Goal: Task Accomplishment & Management: Use online tool/utility

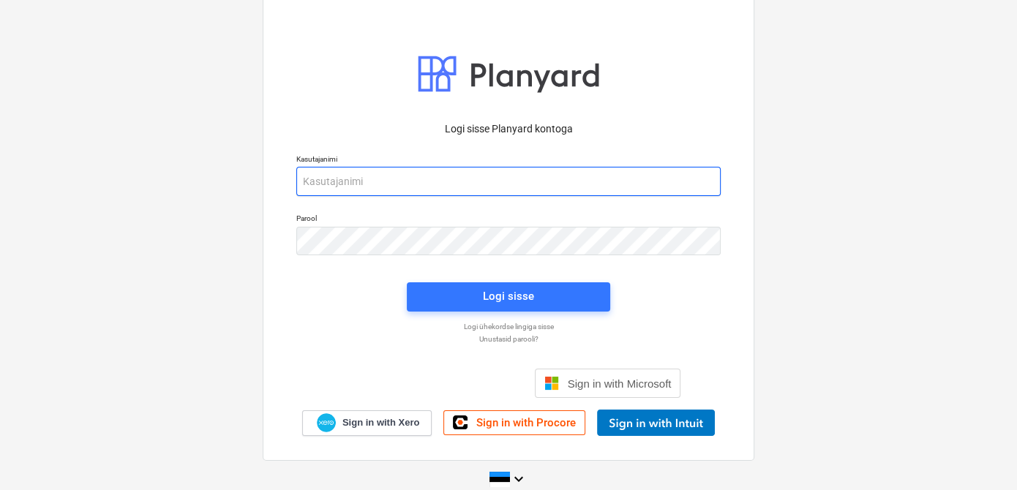
click at [408, 176] on input "email" at bounding box center [508, 181] width 424 height 29
type input "[EMAIL_ADDRESS][DOMAIN_NAME]"
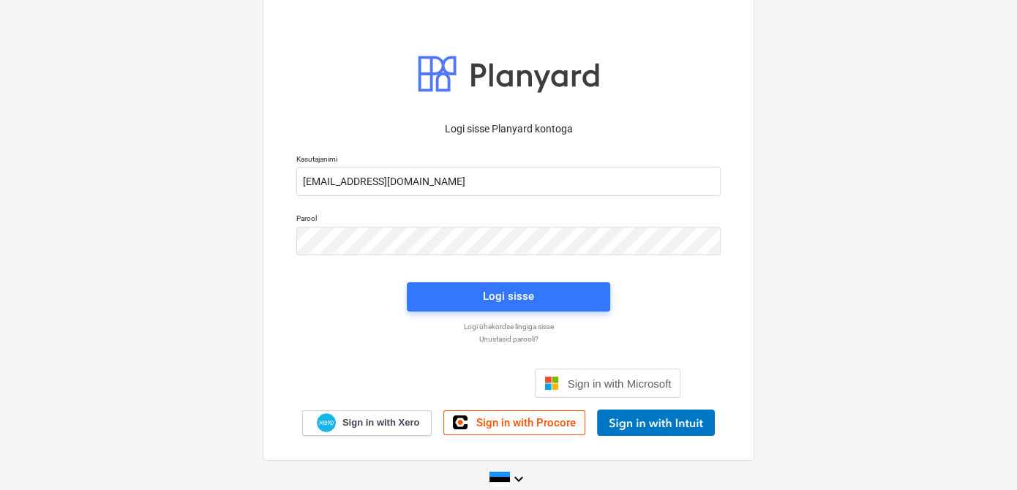
click at [437, 278] on div "Logi sisse" at bounding box center [508, 297] width 221 height 47
click at [435, 314] on div "Logi sisse" at bounding box center [508, 297] width 221 height 47
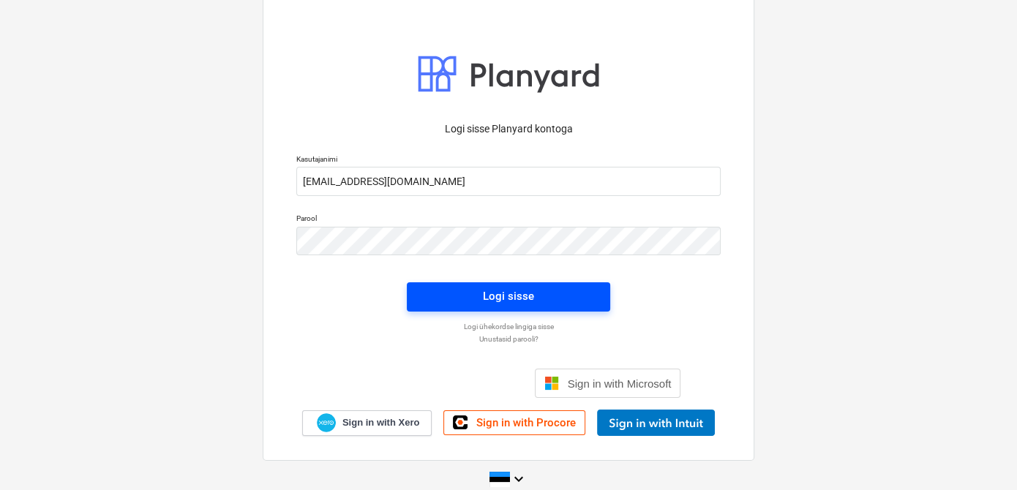
click at [433, 296] on span "Logi sisse" at bounding box center [508, 296] width 168 height 19
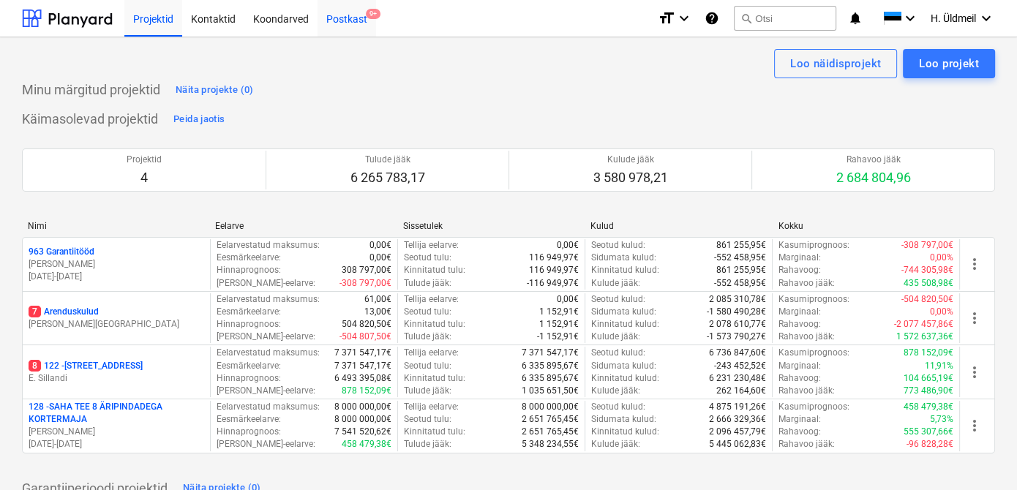
click at [344, 22] on div "Postkast 9+" at bounding box center [347, 17] width 59 height 37
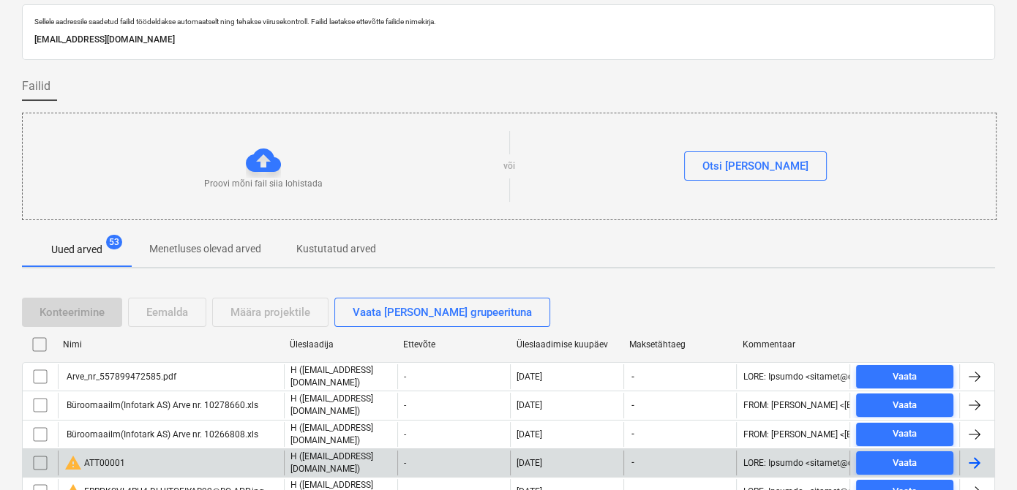
scroll to position [132, 0]
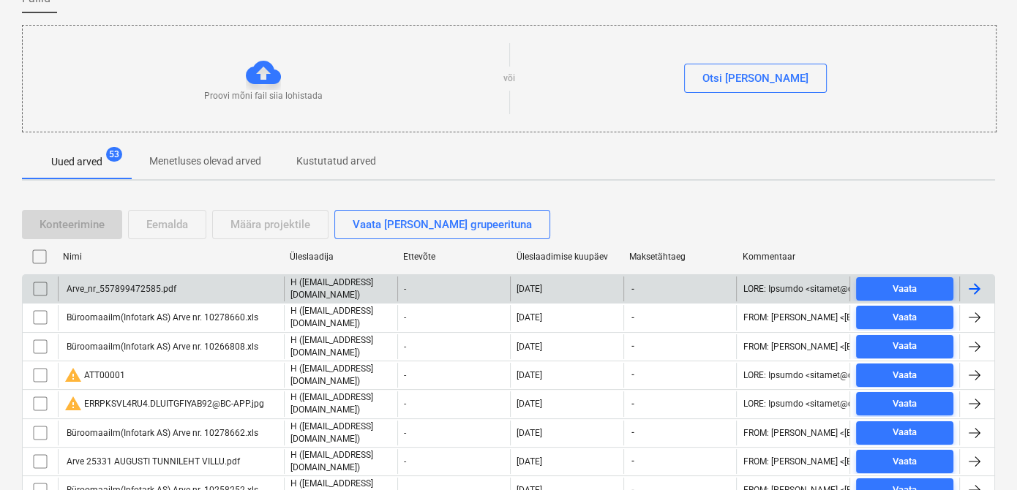
click at [38, 286] on input "checkbox" at bounding box center [40, 288] width 23 height 23
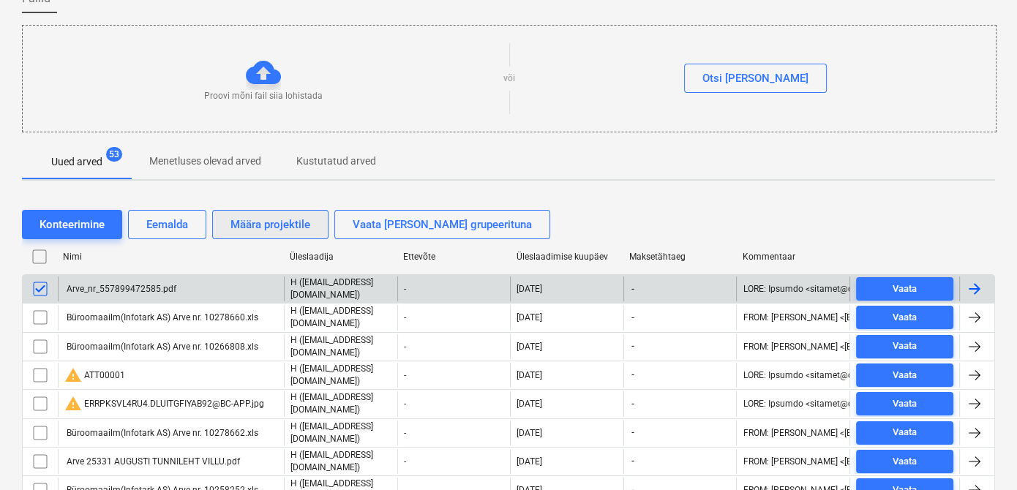
click at [273, 225] on div "Määra projektile" at bounding box center [271, 224] width 80 height 19
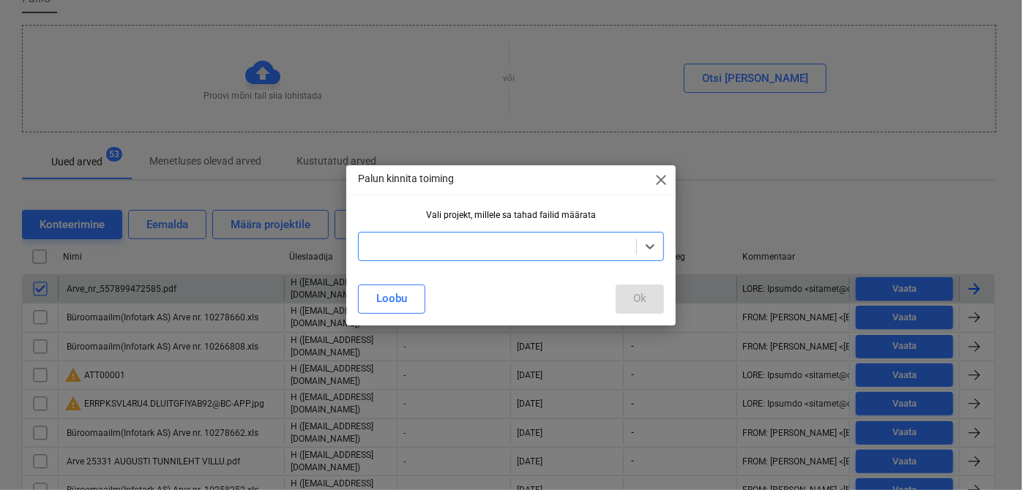
click at [411, 239] on div at bounding box center [497, 246] width 263 height 15
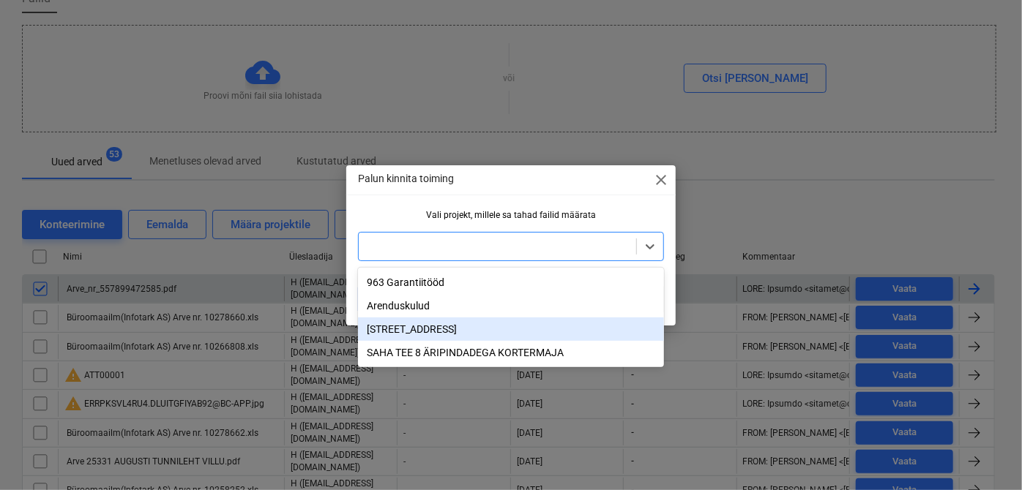
click at [402, 329] on div "[STREET_ADDRESS]" at bounding box center [511, 329] width 306 height 23
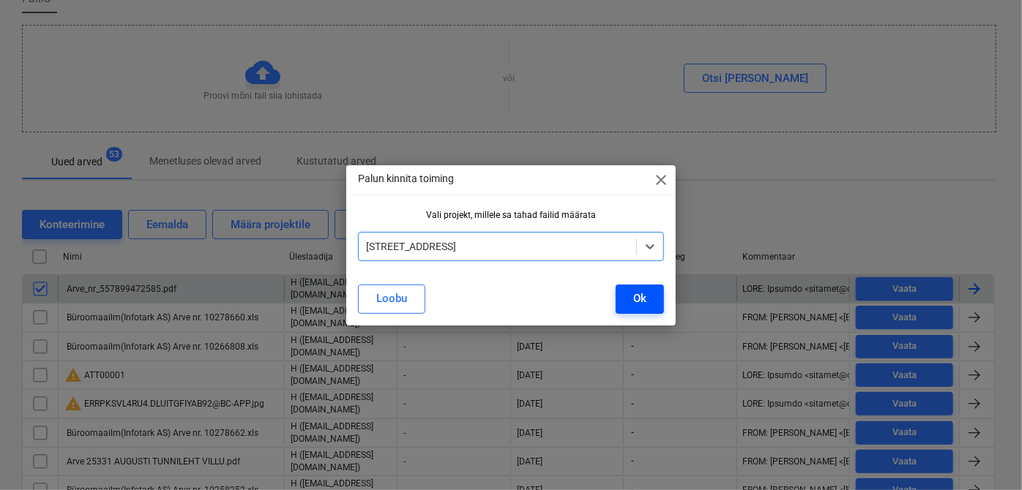
click at [632, 304] on button "Ok" at bounding box center [639, 299] width 48 height 29
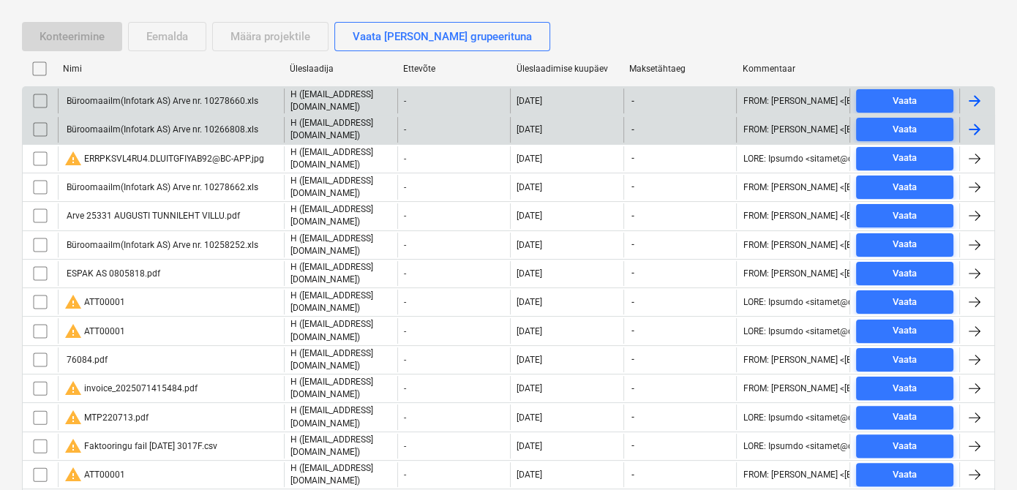
scroll to position [332, 0]
